Goal: Navigation & Orientation: Go to known website

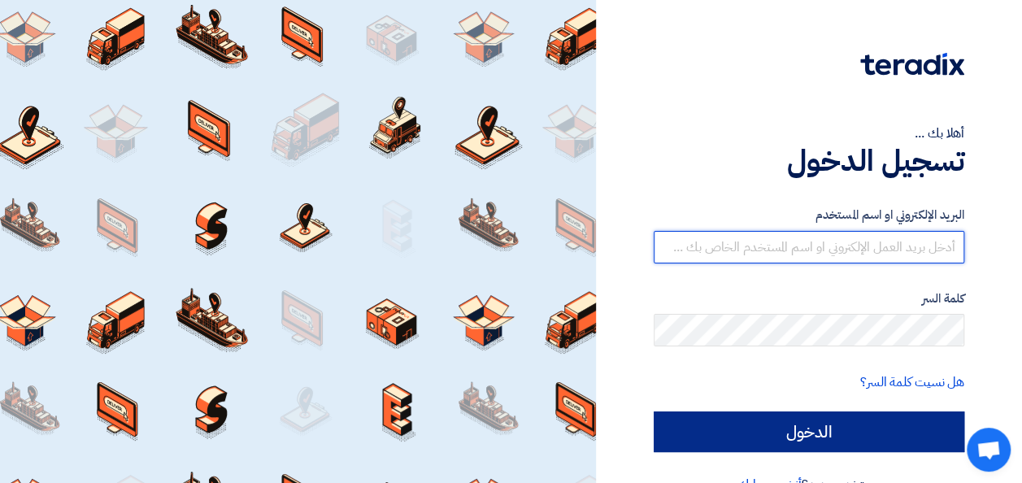
type input "mohammad.ansari@cenomi.com"
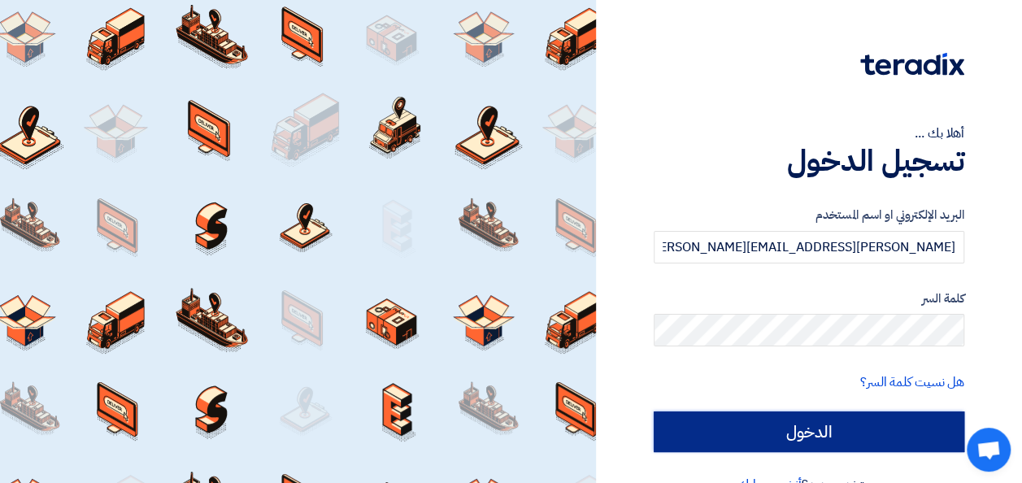
click at [753, 436] on input "الدخول" at bounding box center [808, 431] width 310 height 41
type input "Sign in"
